Goal: Task Accomplishment & Management: Manage account settings

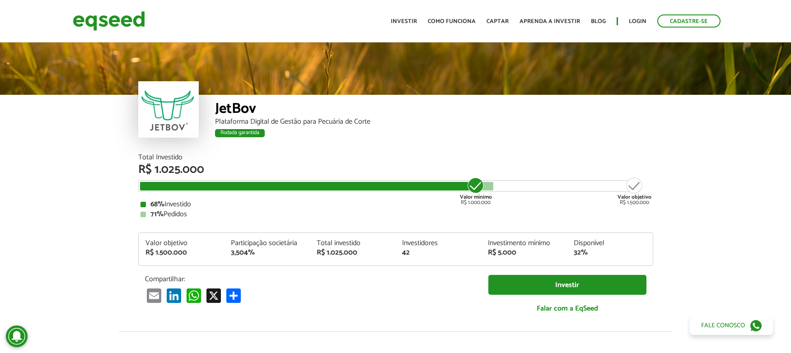
scroll to position [1119, 0]
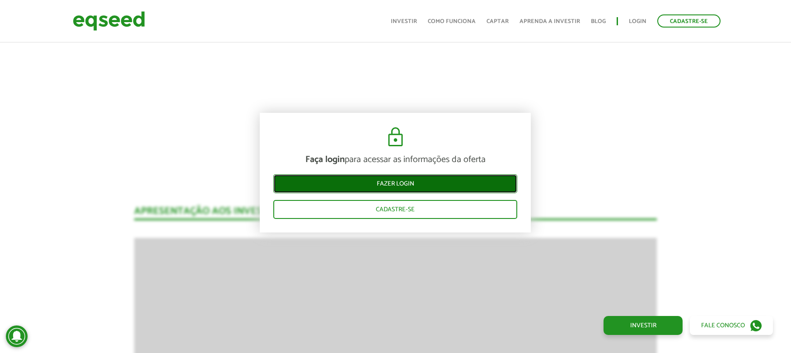
click at [470, 178] on link "Fazer login" at bounding box center [395, 183] width 244 height 19
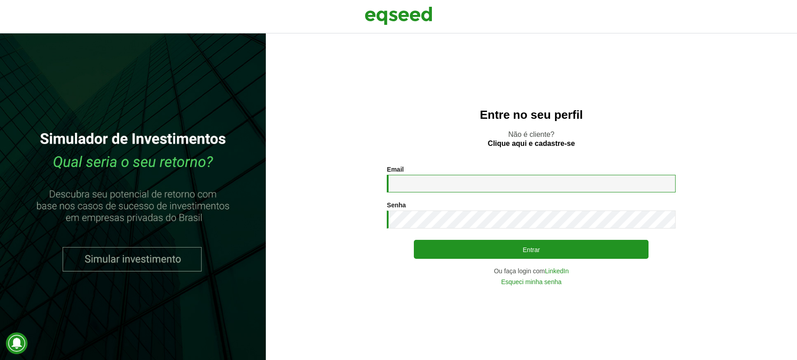
click at [470, 178] on input "Email *" at bounding box center [531, 184] width 289 height 18
type input "**********"
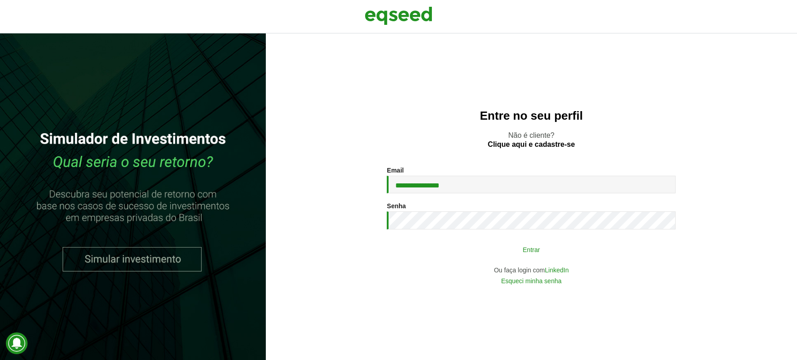
click at [479, 253] on button "Entrar" at bounding box center [531, 249] width 235 height 17
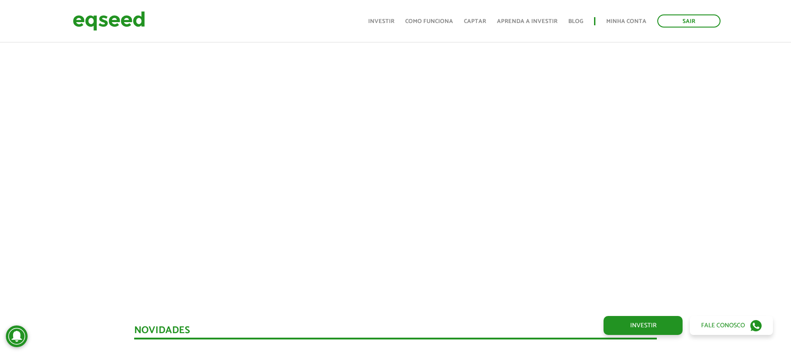
scroll to position [351, 0]
click at [735, 200] on div at bounding box center [395, 135] width 791 height 308
click at [737, 193] on div at bounding box center [395, 135] width 791 height 308
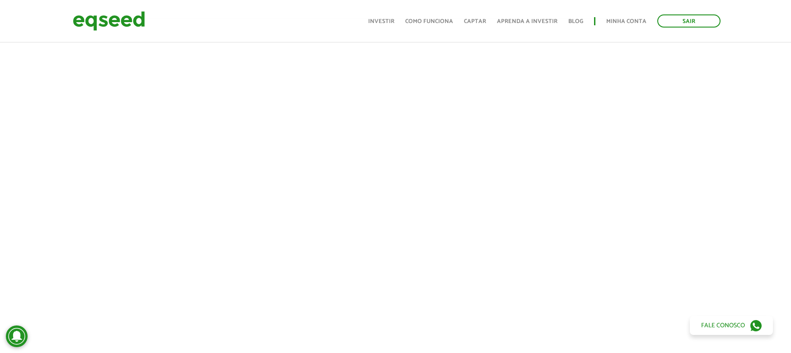
scroll to position [301, 0]
